Goal: Task Accomplishment & Management: Manage account settings

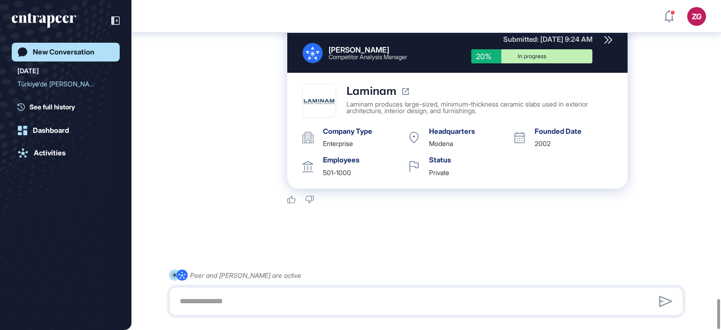
scroll to position [3270, 0]
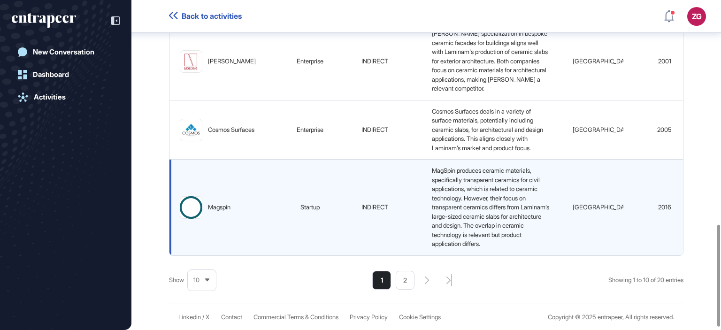
scroll to position [732, 0]
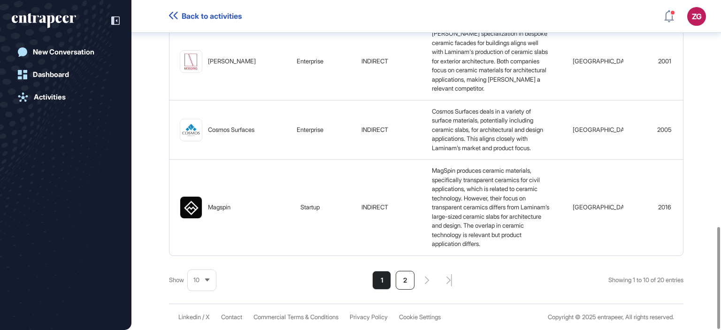
click at [407, 278] on li "2" at bounding box center [405, 280] width 19 height 19
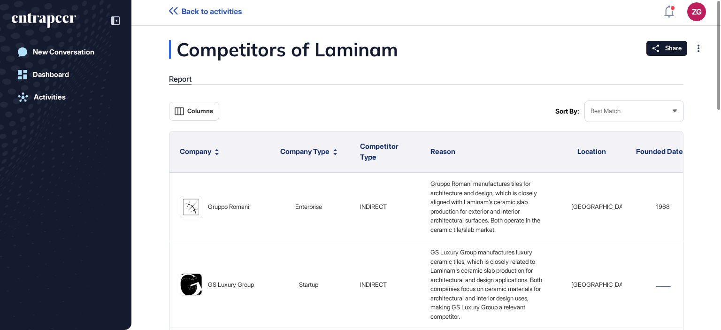
scroll to position [0, 0]
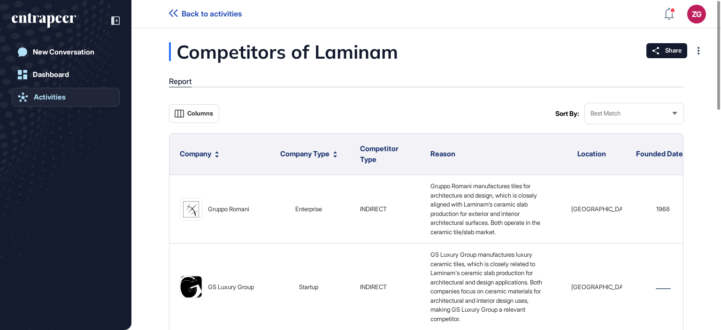
click at [49, 95] on div "Activities" at bounding box center [50, 97] width 32 height 8
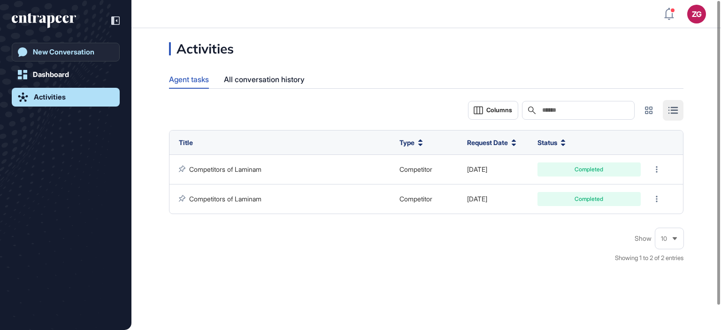
click at [60, 54] on div "New Conversation" at bounding box center [64, 52] width 62 height 8
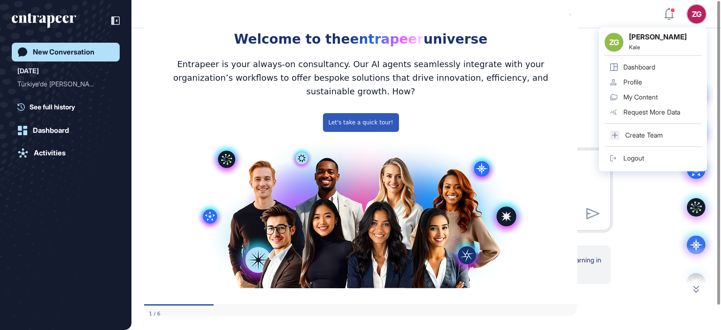
click at [697, 27] on div "ZG Zeynep Gezen Kale Dashboard Profile My Content Request More Data Create Team…" at bounding box center [653, 99] width 108 height 144
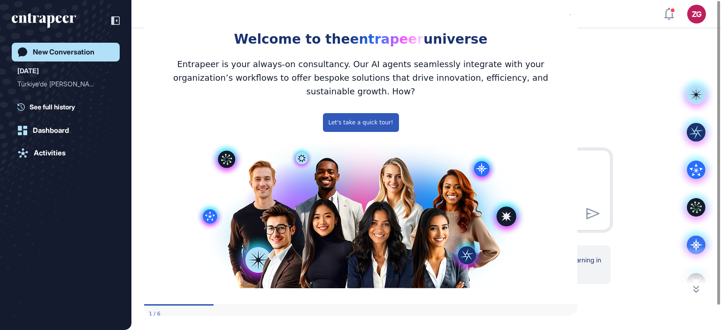
click at [572, 15] on icon "Close Preview" at bounding box center [572, 13] width 4 height 4
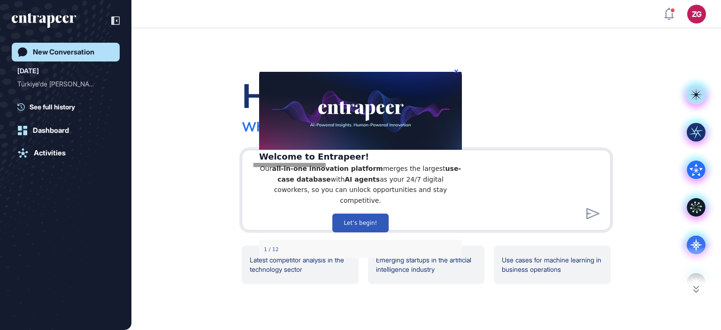
click at [465, 124] on div "Hello, [PERSON_NAME] What sparks your interest [DATE]?" at bounding box center [426, 104] width 369 height 61
click at [596, 214] on div at bounding box center [593, 214] width 14 height 14
click at [311, 45] on div "Hello, [PERSON_NAME] What sparks your interest [DATE]? Latest competitor analys…" at bounding box center [427, 179] width 590 height 302
drag, startPoint x: 214, startPoint y: 65, endPoint x: 210, endPoint y: 60, distance: 6.1
click at [212, 62] on div "Hello, [PERSON_NAME] What sparks your interest [DATE]? Latest competitor analys…" at bounding box center [427, 179] width 590 height 302
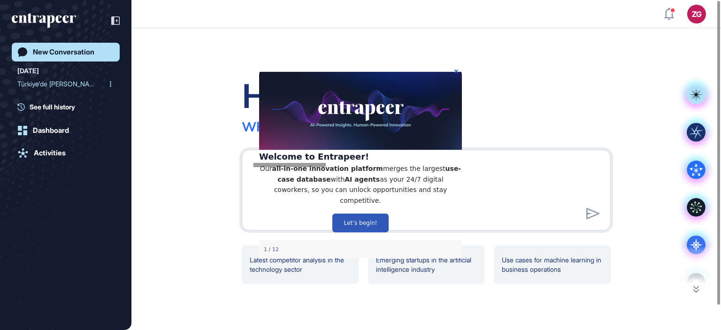
click at [71, 81] on div "Türkiye'de [PERSON_NAME]..." at bounding box center [61, 84] width 89 height 15
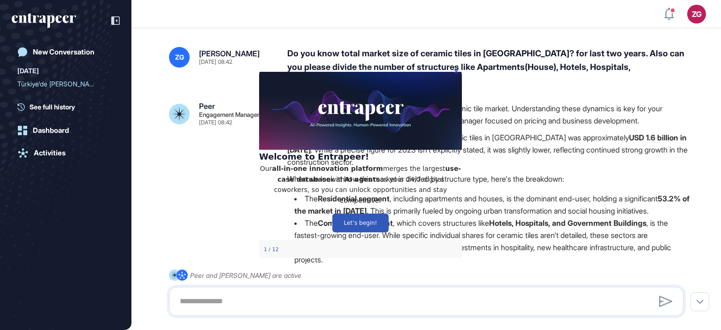
click at [457, 72] on img at bounding box center [360, 111] width 203 height 78
click at [458, 72] on div "Welcome to Entrapeer! Our all-in-one innovation platform merges the largest use…" at bounding box center [360, 165] width 203 height 186
drag, startPoint x: 211, startPoint y: 160, endPoint x: 212, endPoint y: 155, distance: 4.9
click at [211, 161] on div "Peer Engagement Manager [DATE] 08:42 Hello there! It's fantastic to dive into t…" at bounding box center [426, 251] width 515 height 299
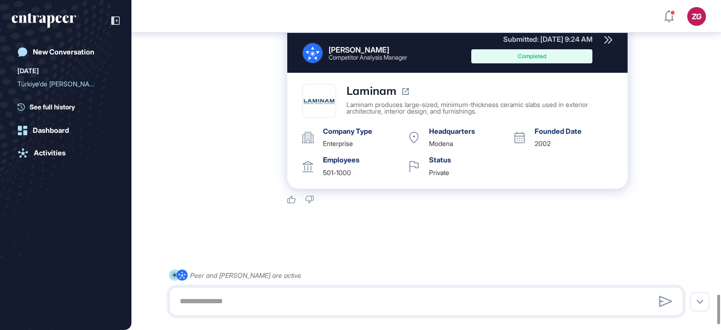
scroll to position [3359, 0]
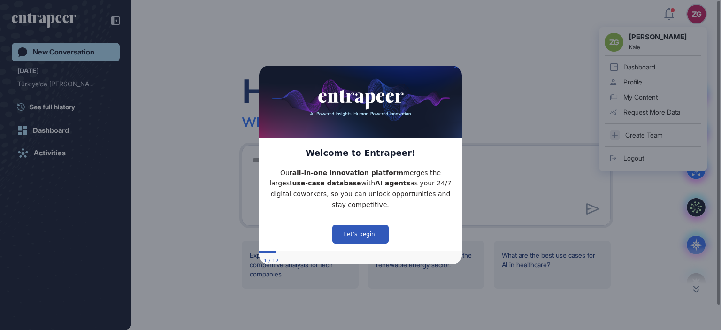
click at [643, 155] on div "Logout" at bounding box center [634, 159] width 21 height 8
